Goal: Task Accomplishment & Management: Manage account settings

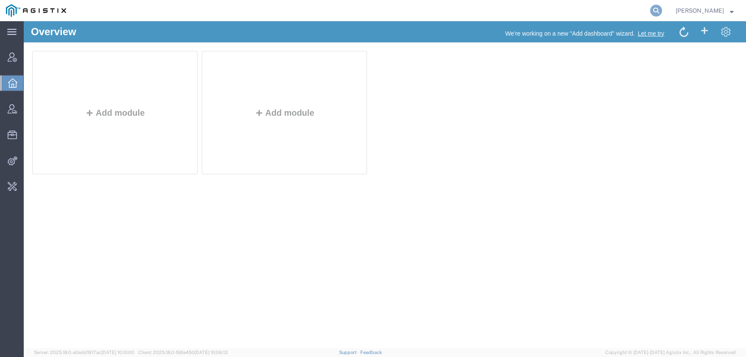
click at [662, 12] on icon at bounding box center [657, 11] width 12 height 12
type input "r"
type input "acm global"
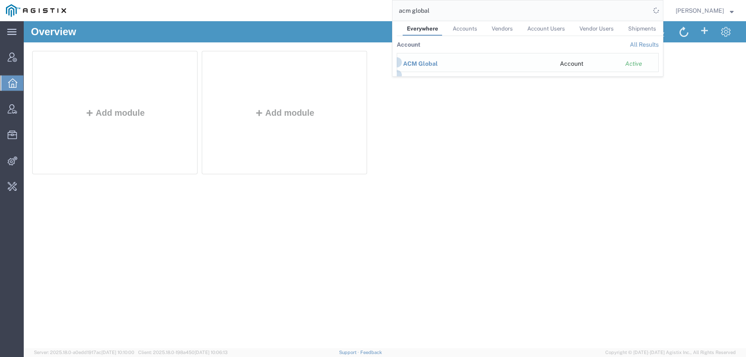
click at [438, 61] on span "ACM Global" at bounding box center [420, 63] width 35 height 7
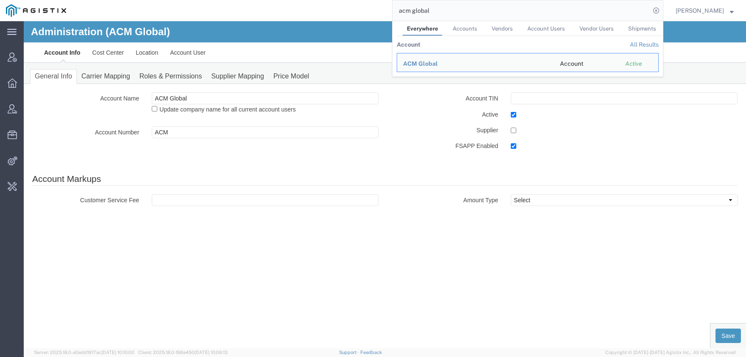
click at [413, 105] on div "Account TIN Active Supplier FSAPP Enabled" at bounding box center [564, 123] width 359 height 63
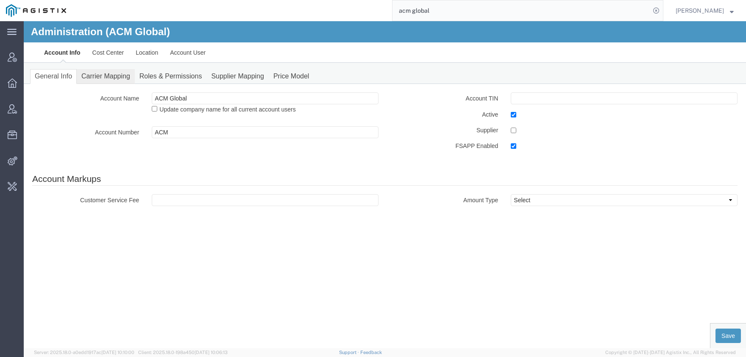
click at [119, 74] on link "Carrier Mapping" at bounding box center [106, 76] width 58 height 15
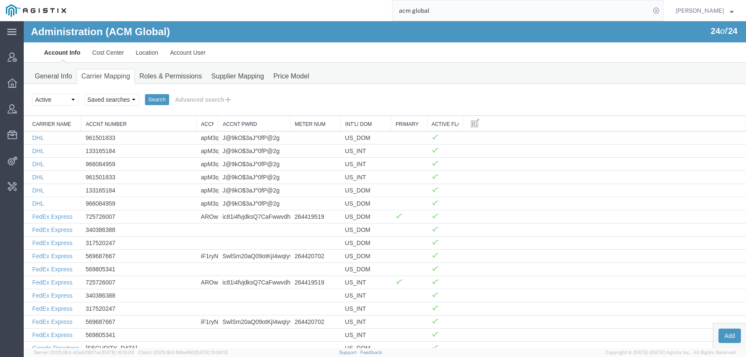
drag, startPoint x: 147, startPoint y: 122, endPoint x: 270, endPoint y: 131, distance: 122.9
click at [270, 131] on div "Carrier Name Accnt Number Accnt Username Accnt Pwrd Meter Num Int'l/ Dom Primar…" at bounding box center [385, 281] width 723 height 331
click at [726, 336] on button "Add" at bounding box center [730, 336] width 22 height 14
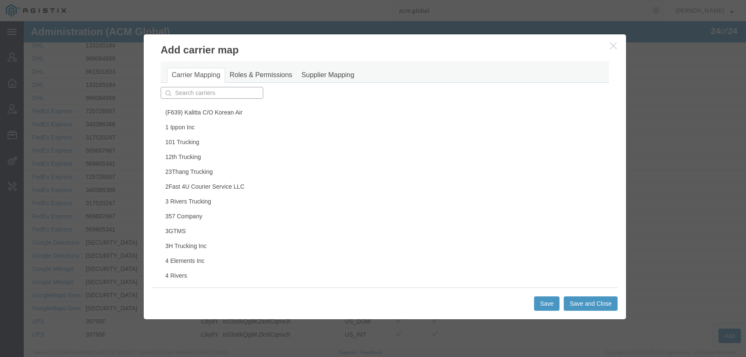
click at [240, 97] on input "text" at bounding box center [212, 93] width 103 height 12
type input "goog"
type input "google Calendar"
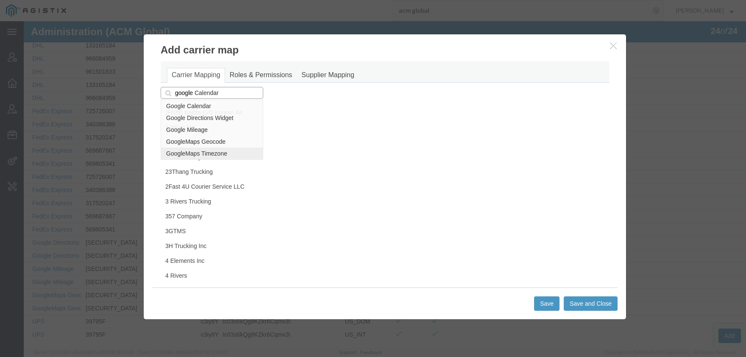
click at [229, 154] on p "GoogleMaps Timezone" at bounding box center [212, 153] width 92 height 7
type input "GoogleMaps Timezone"
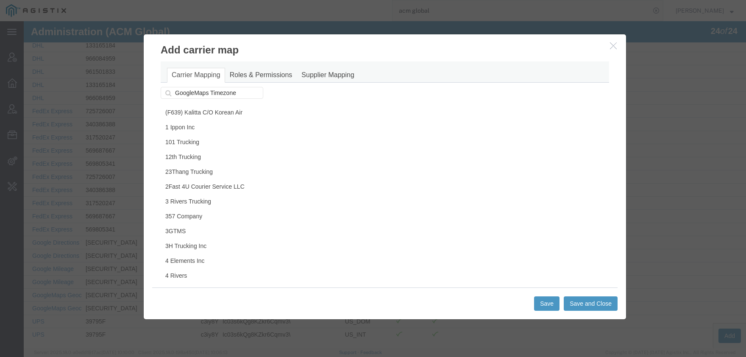
scroll to position [22066, 0]
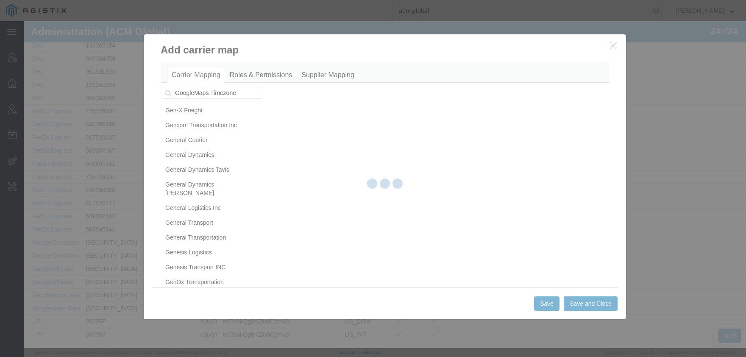
click at [240, 203] on div at bounding box center [385, 184] width 723 height 327
click at [216, 201] on div at bounding box center [385, 184] width 723 height 327
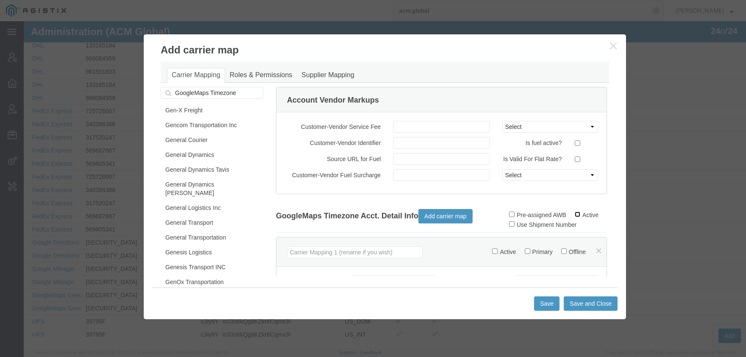
click at [576, 213] on input "Active" at bounding box center [578, 215] width 6 height 6
checkbox input "true"
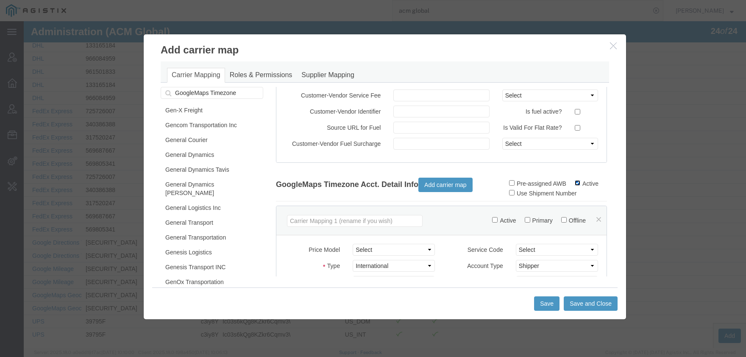
scroll to position [39, 0]
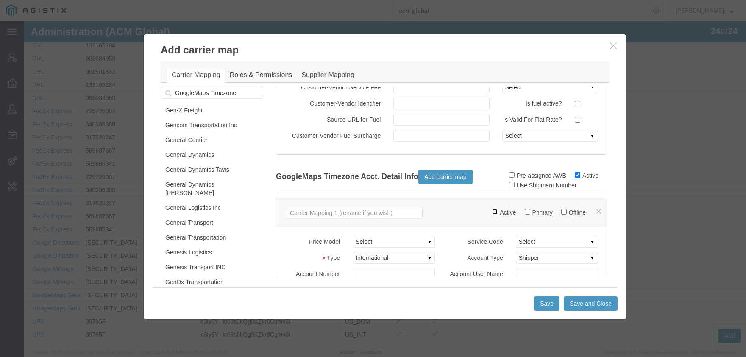
click at [492, 209] on input "Active" at bounding box center [495, 212] width 6 height 6
checkbox input "true"
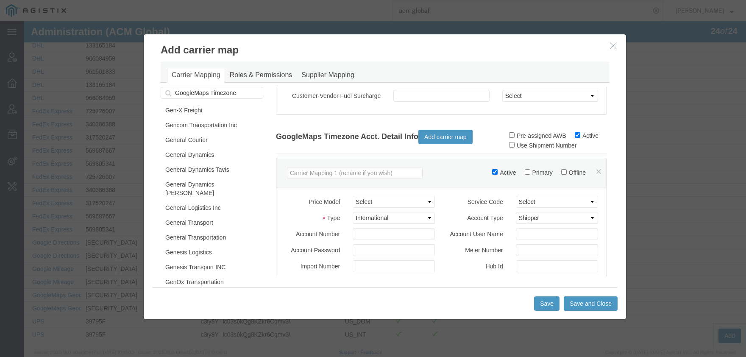
click at [372, 233] on input "[SECURITY_DATA]" at bounding box center [394, 234] width 82 height 12
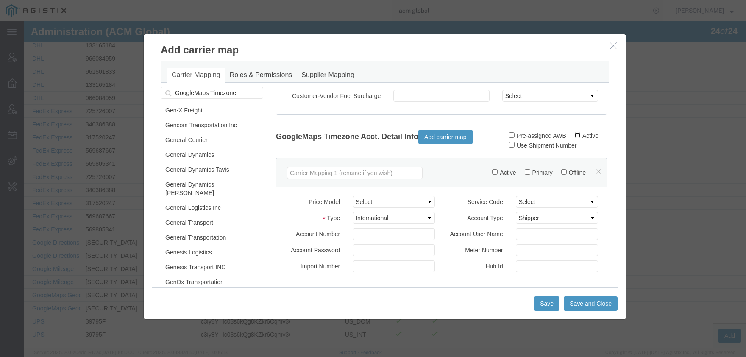
click at [578, 137] on input "Active" at bounding box center [578, 135] width 6 height 6
checkbox input "true"
click at [492, 175] on label "Active" at bounding box center [504, 172] width 24 height 7
click at [492, 175] on input "Active" at bounding box center [495, 172] width 6 height 6
checkbox input "true"
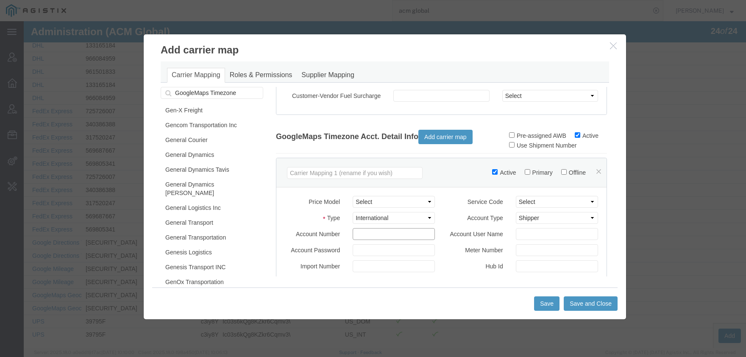
click at [372, 236] on input "Account Number" at bounding box center [394, 234] width 82 height 12
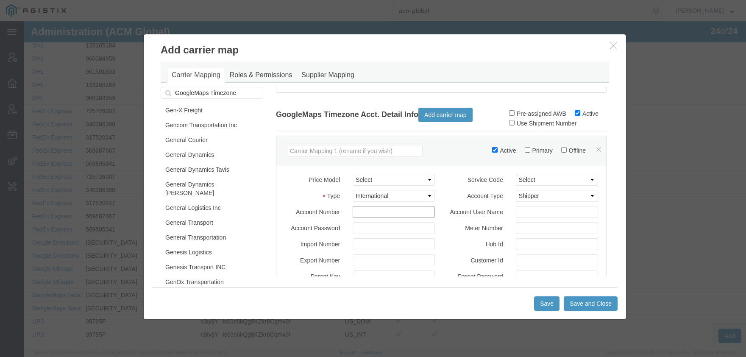
scroll to position [119, 0]
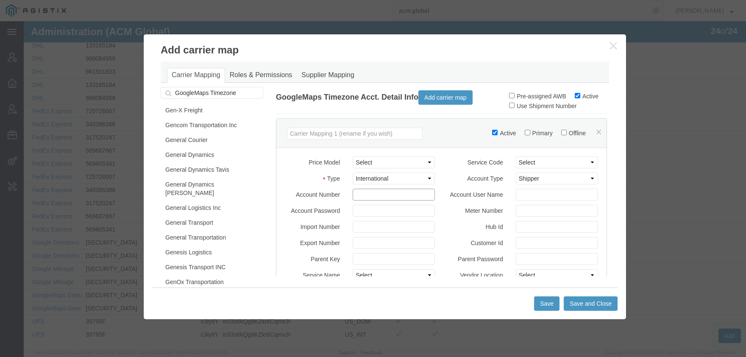
click at [372, 194] on input "Account Number" at bounding box center [394, 195] width 82 height 12
paste input "[SECURITY_DATA]"
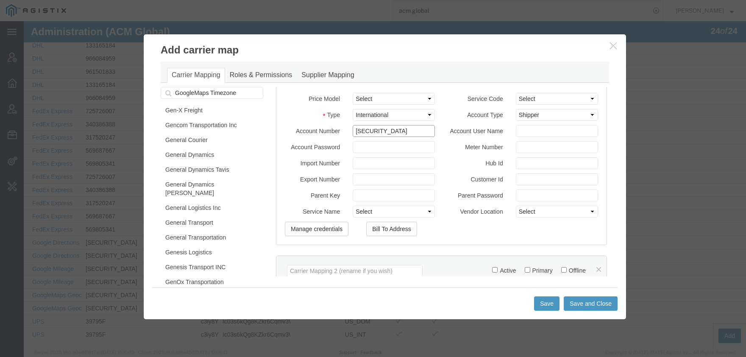
scroll to position [277, 0]
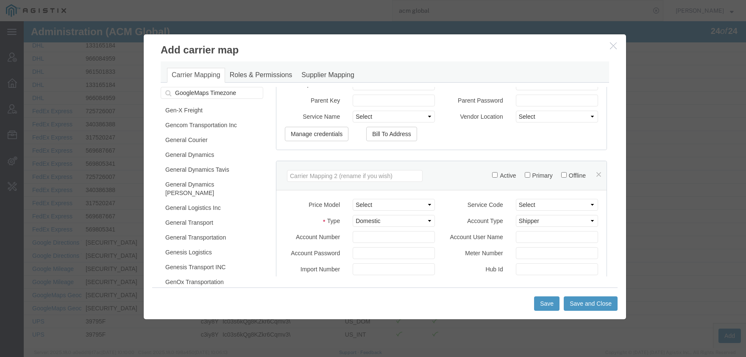
type input "[SECURITY_DATA]"
click at [371, 236] on input "Account Number" at bounding box center [394, 237] width 82 height 12
paste input "[SECURITY_DATA]"
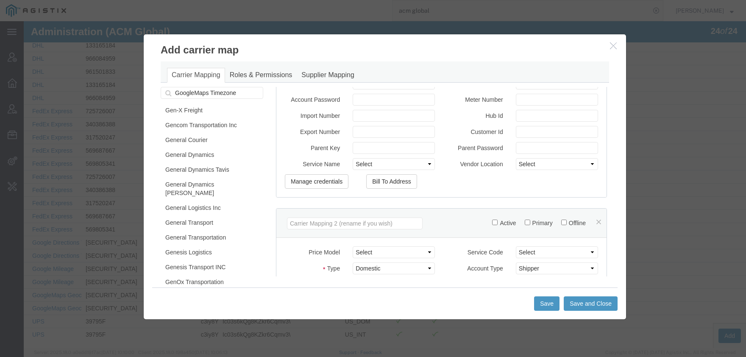
scroll to position [238, 0]
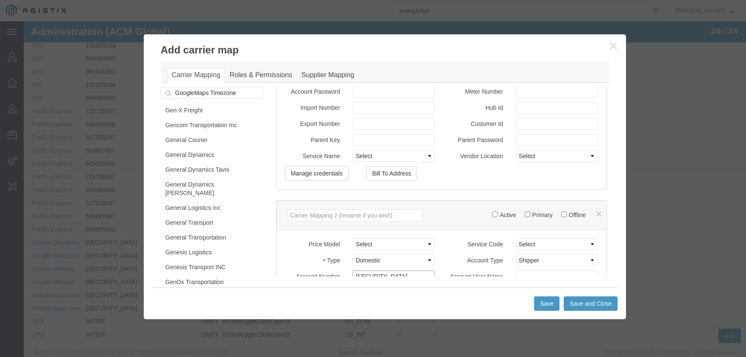
type input "[SECURITY_DATA]"
click at [492, 212] on input "Active" at bounding box center [495, 215] width 6 height 6
checkbox input "true"
click at [525, 214] on input "Primary" at bounding box center [528, 215] width 6 height 6
checkbox input "true"
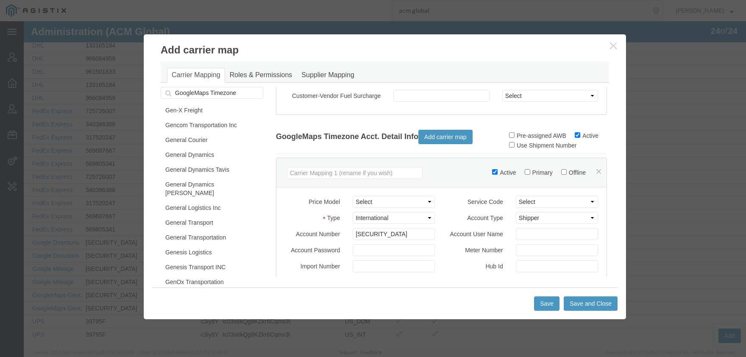
scroll to position [39, 0]
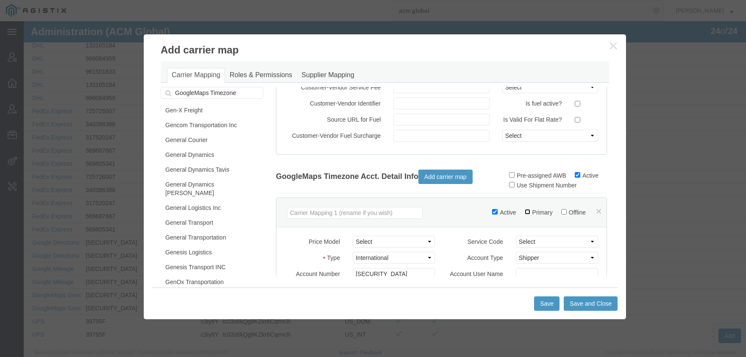
click at [525, 212] on input "Primary" at bounding box center [528, 212] width 6 height 6
checkbox input "true"
click at [583, 299] on button "Save and Close" at bounding box center [591, 303] width 54 height 14
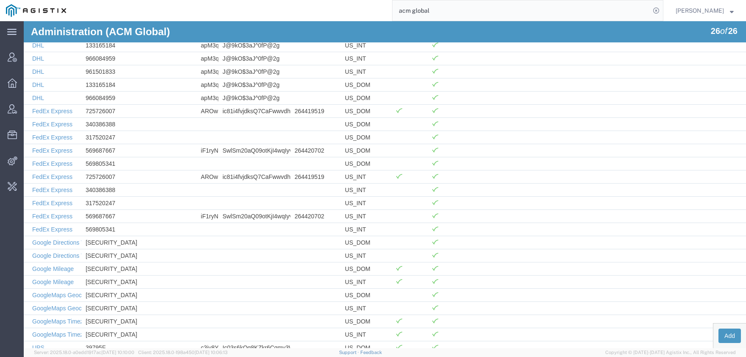
drag, startPoint x: 448, startPoint y: 14, endPoint x: 354, endPoint y: 13, distance: 94.2
click at [393, 13] on input "acm global" at bounding box center [522, 10] width 258 height 20
type input "DHL"
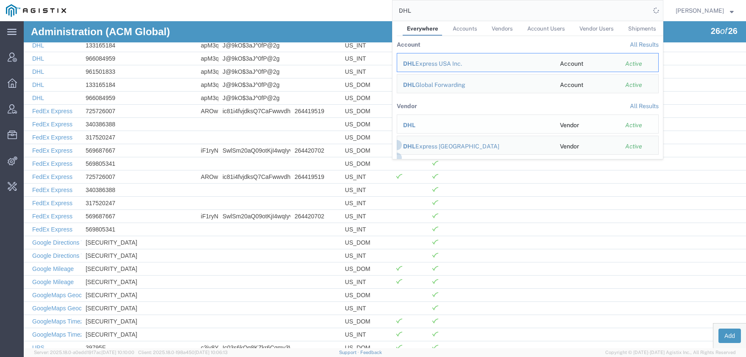
click at [416, 124] on span "DHL" at bounding box center [409, 125] width 12 height 7
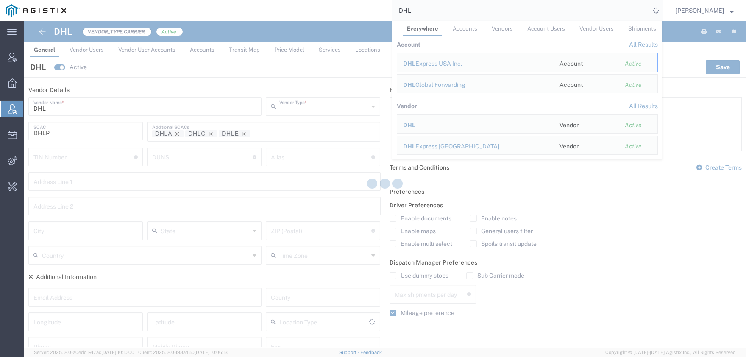
type input "Carrier"
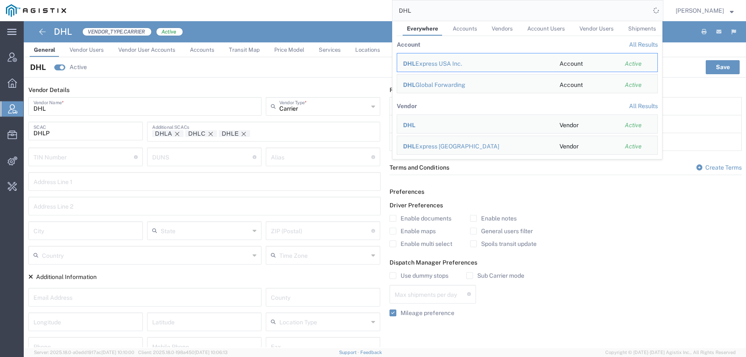
click at [363, 52] on span "Locations" at bounding box center [367, 50] width 25 height 6
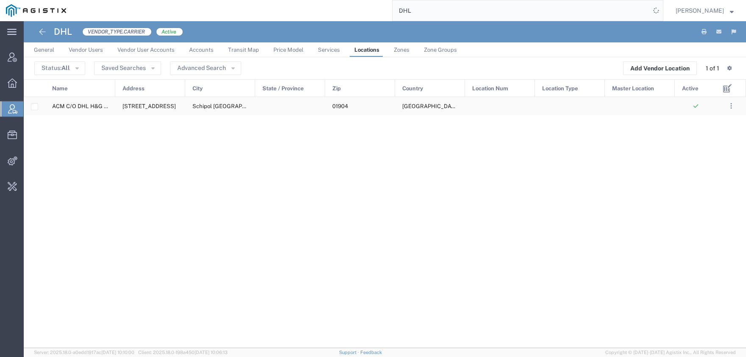
click at [78, 109] on span "ACM C/O DHL H&G BBX TEAM" at bounding box center [92, 106] width 80 height 6
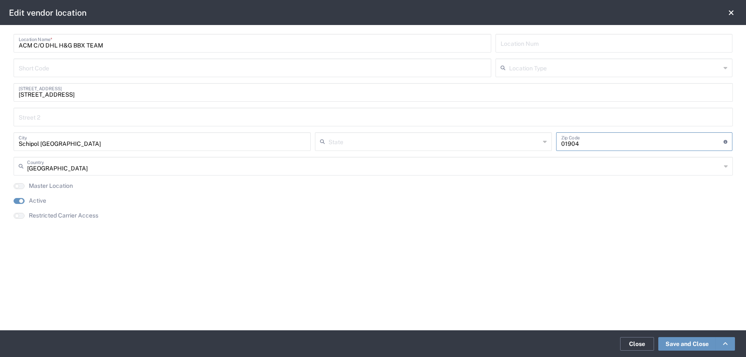
drag, startPoint x: 611, startPoint y: 147, endPoint x: 504, endPoint y: 140, distance: 107.5
click at [562, 140] on input "undefined" at bounding box center [643, 141] width 163 height 15
paste input "1118 LD"
type input "1118 LD"
click at [684, 342] on link "Save and Close" at bounding box center [688, 344] width 58 height 14
